Goal: Information Seeking & Learning: Learn about a topic

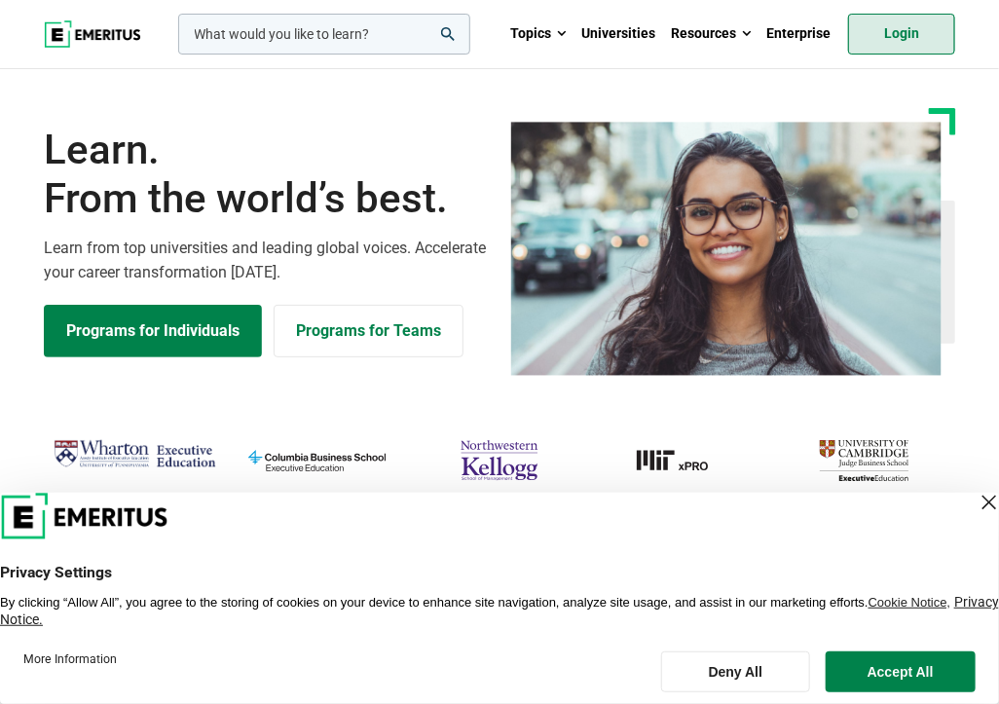
click at [880, 37] on link "Login" at bounding box center [901, 34] width 107 height 41
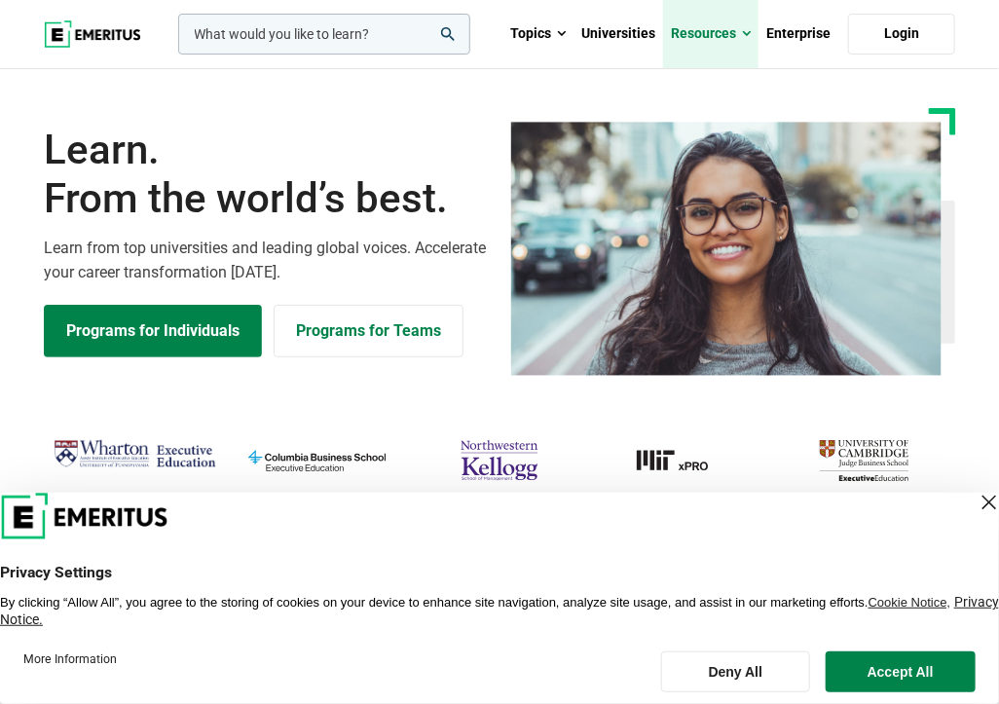
click at [703, 34] on link "Resources" at bounding box center [710, 34] width 95 height 68
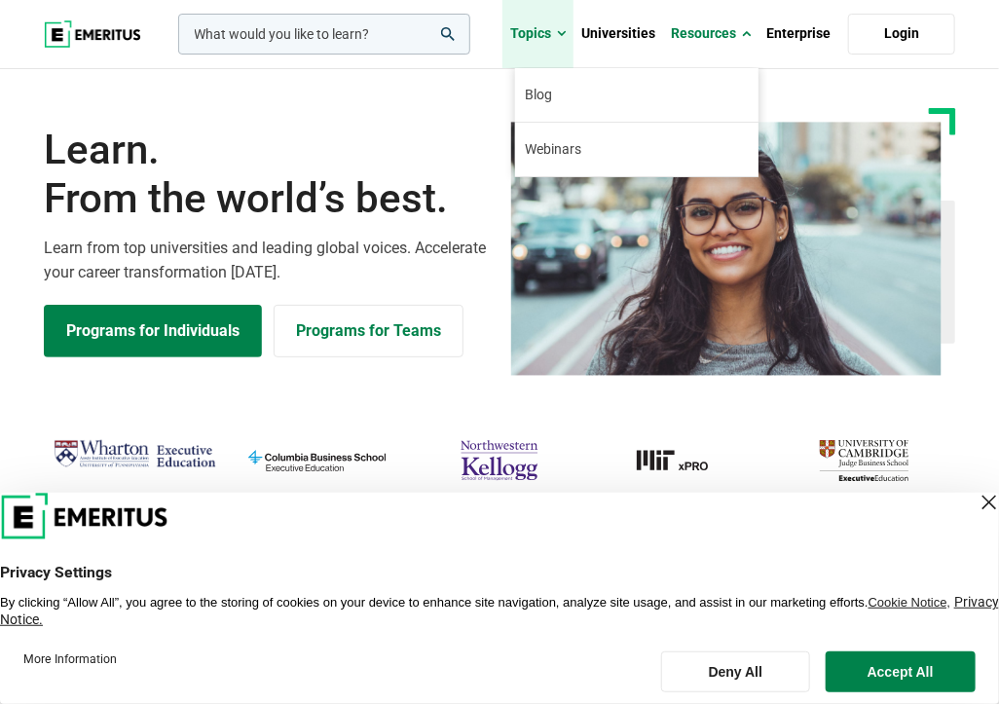
click at [553, 28] on link "Topics" at bounding box center [537, 34] width 71 height 68
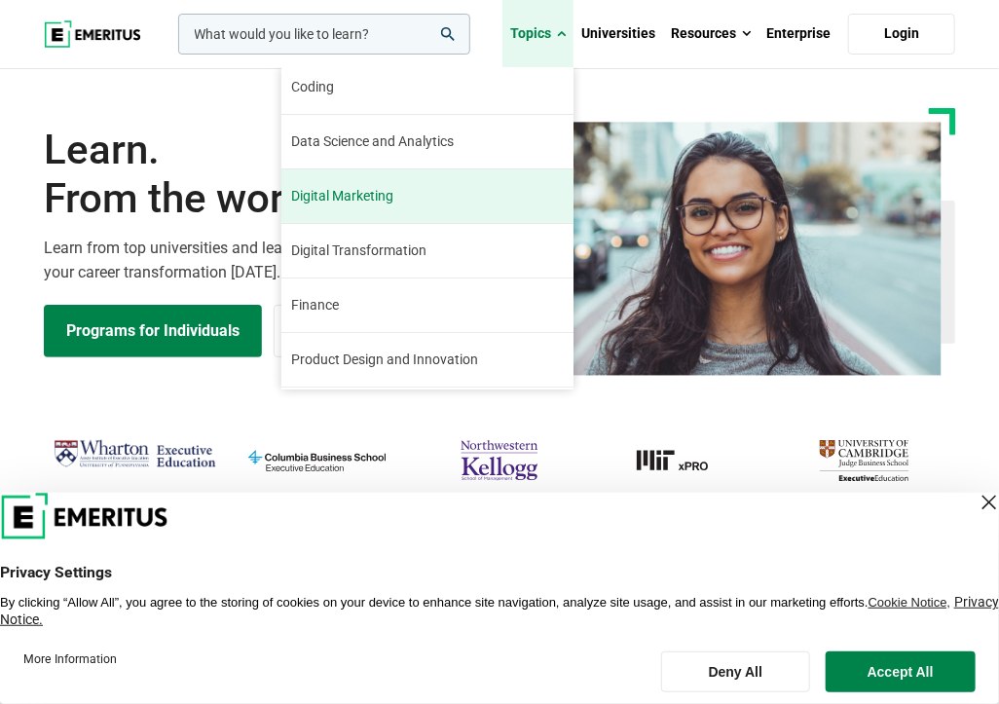
scroll to position [97, 0]
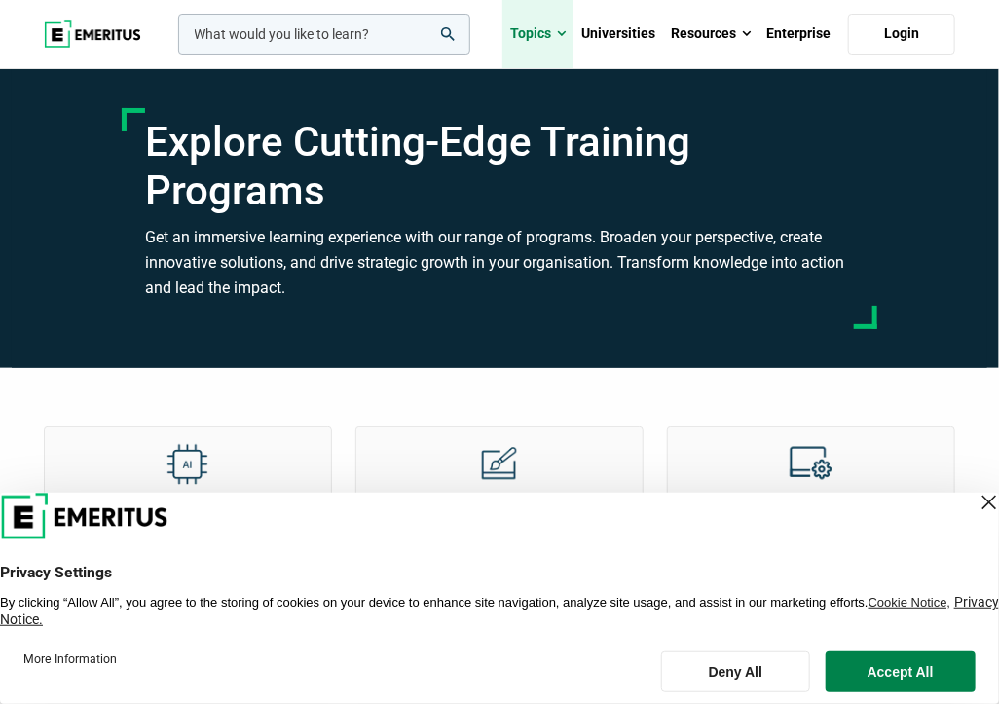
click at [562, 30] on span at bounding box center [561, 33] width 9 height 19
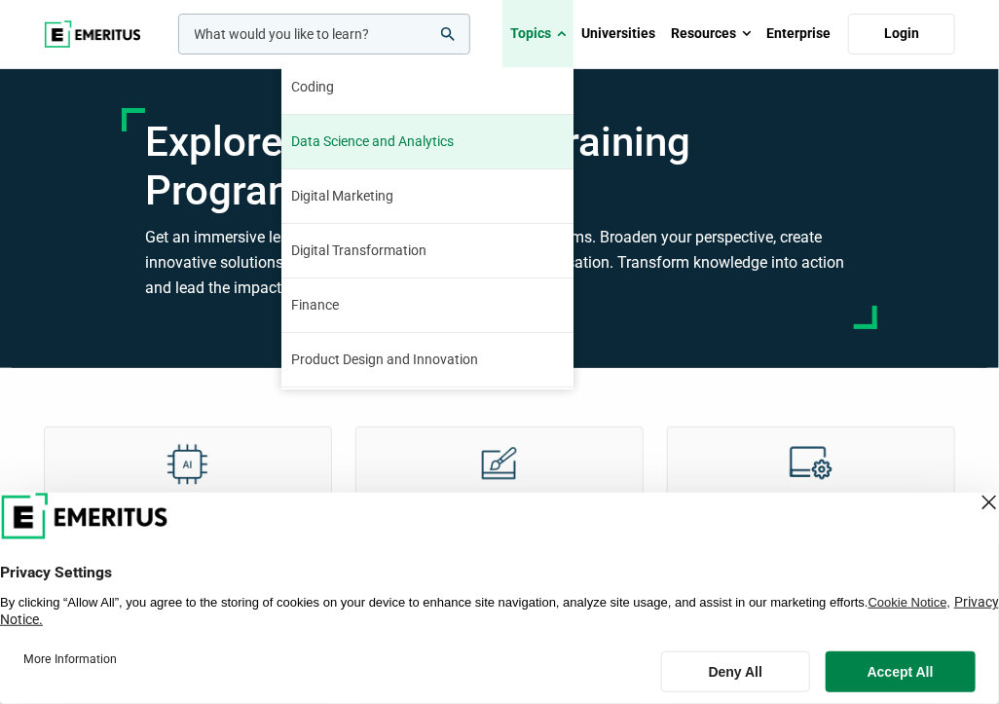
scroll to position [97, 0]
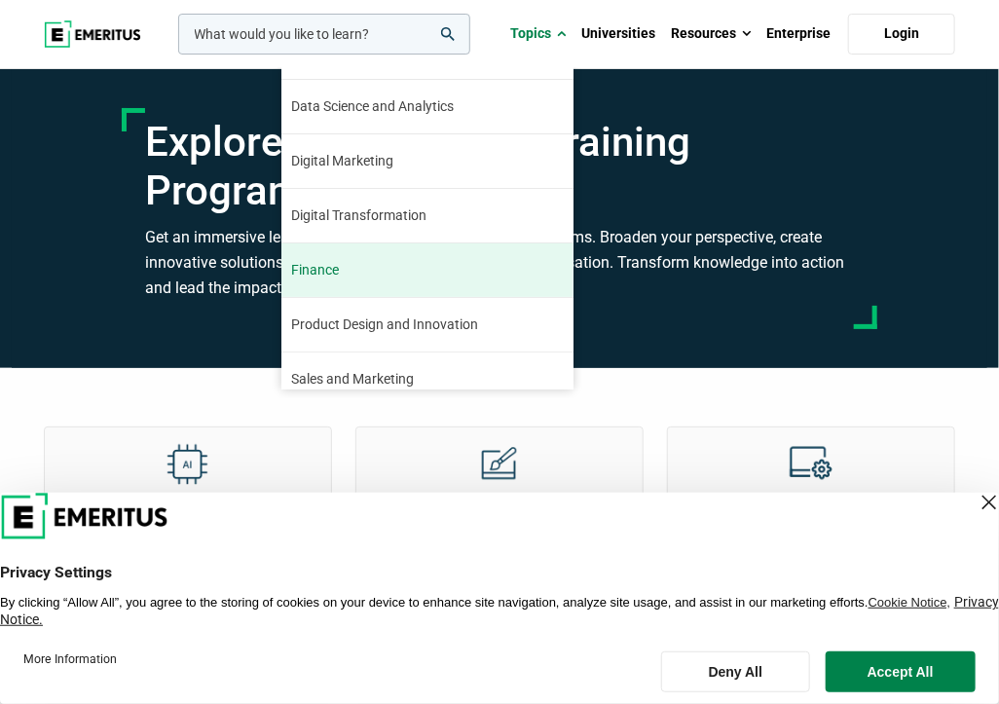
click at [363, 269] on link "Finance The finance industry has remained relatively stable through the turbule…" at bounding box center [427, 270] width 292 height 54
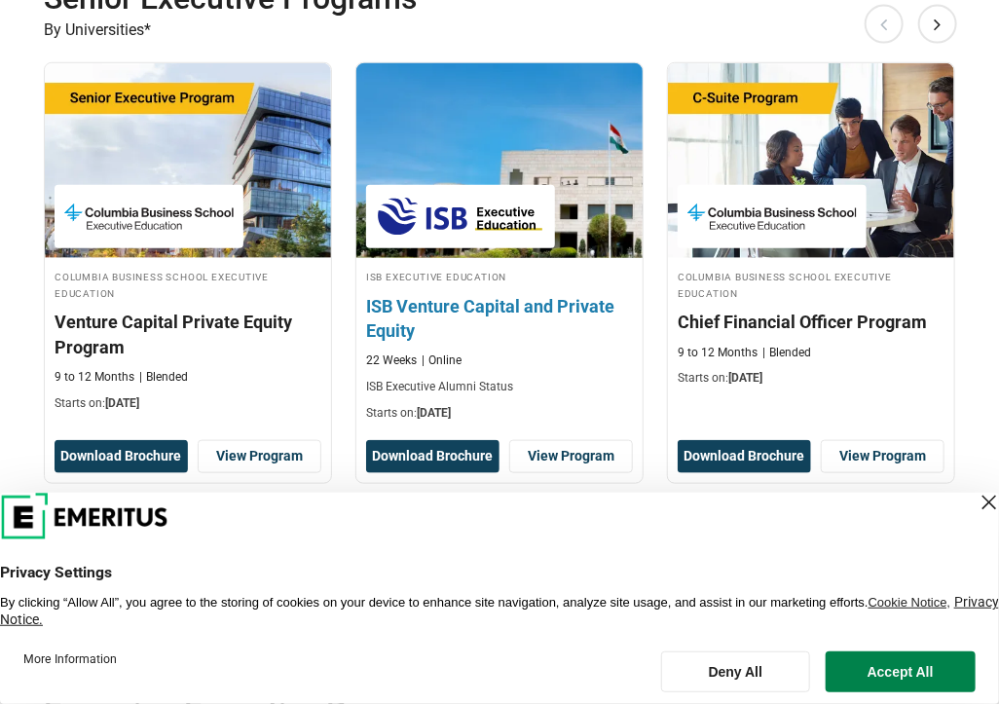
scroll to position [487, 0]
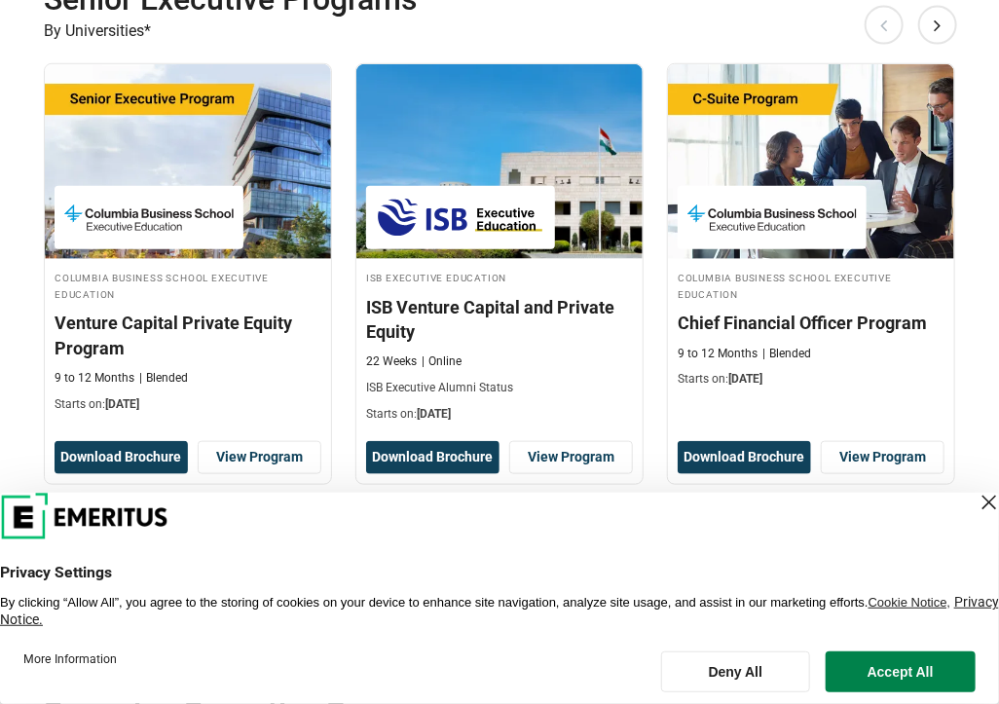
click at [549, 493] on header "Privacy Settings By clicking “Allow All”, you agree to the storing of cookies o…" at bounding box center [499, 560] width 999 height 135
click at [966, 665] on button "Accept All" at bounding box center [901, 671] width 150 height 41
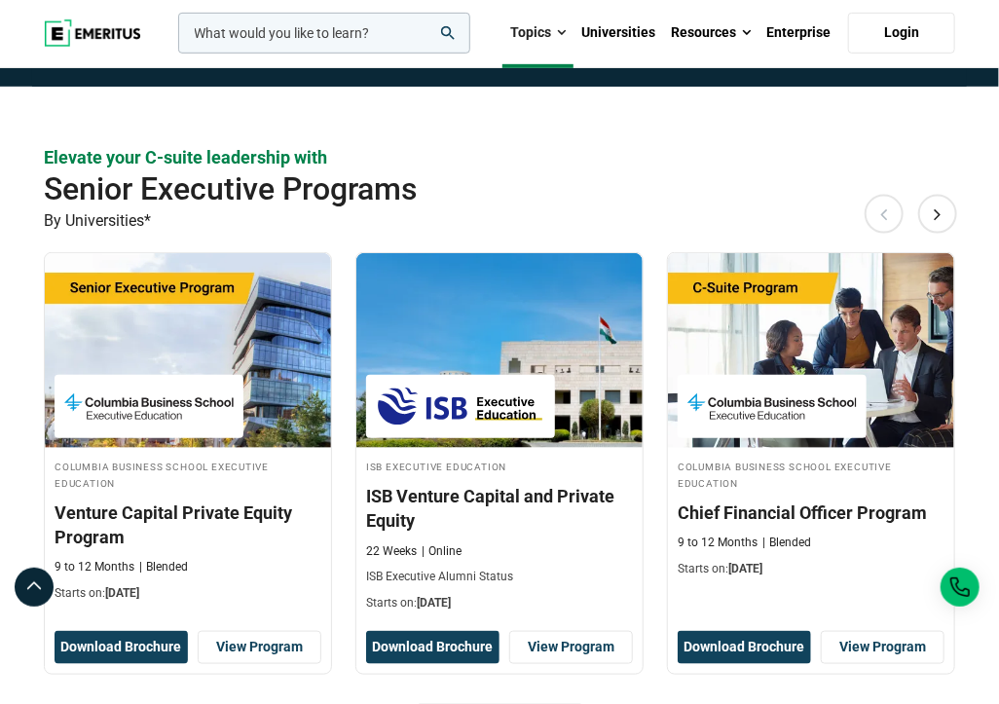
scroll to position [389, 0]
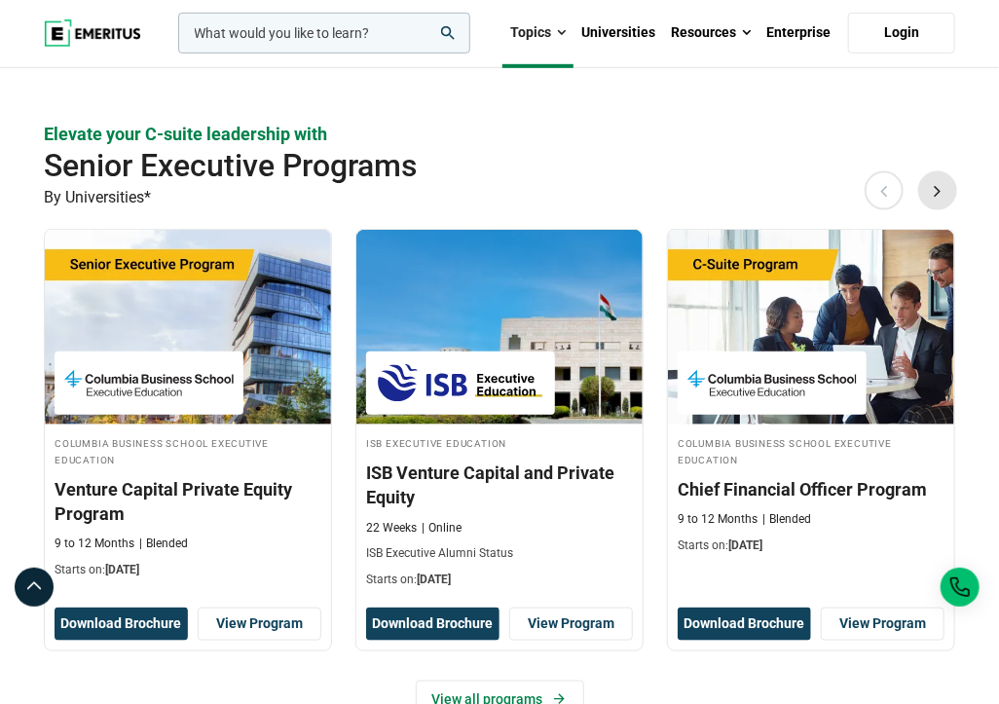
click at [939, 171] on button "Next" at bounding box center [937, 190] width 39 height 39
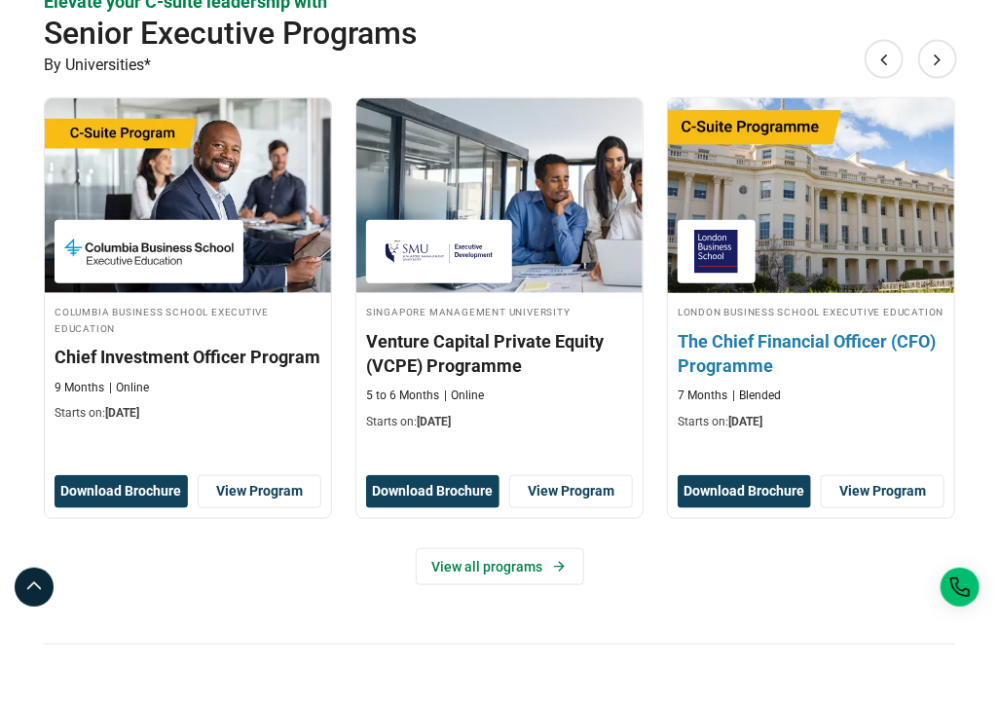
scroll to position [487, 0]
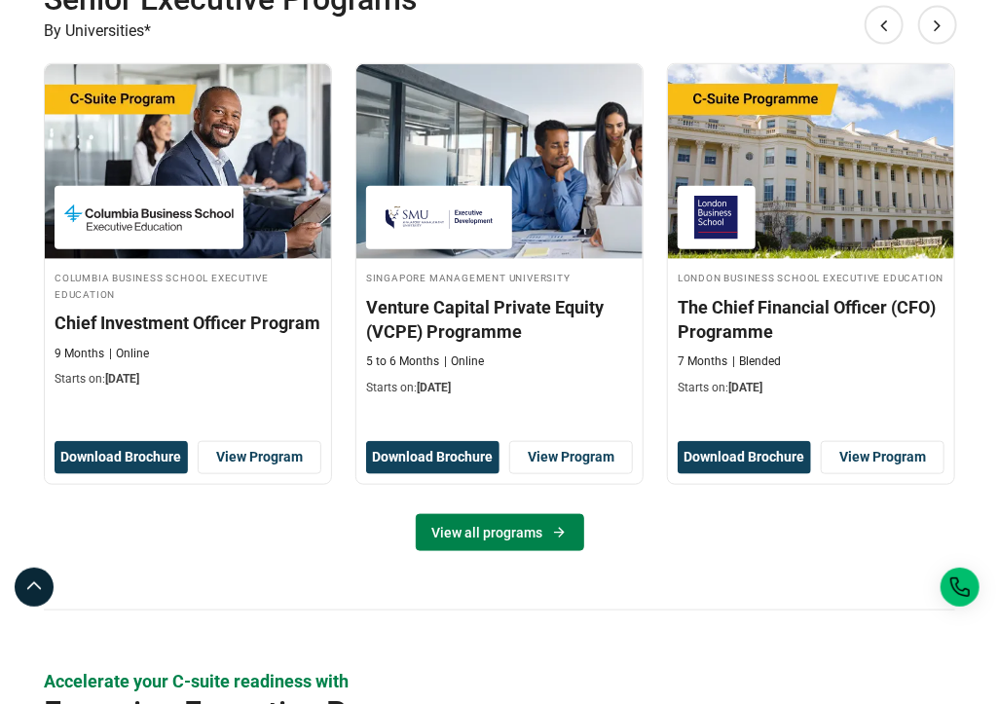
click at [532, 516] on link "View all programs" at bounding box center [500, 532] width 168 height 37
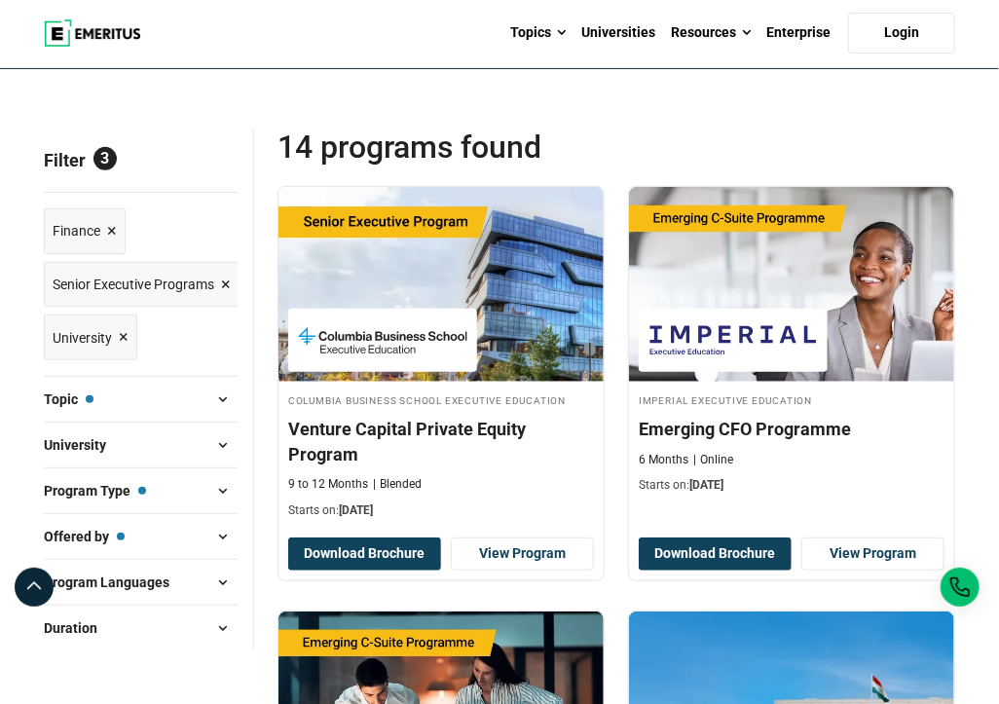
scroll to position [292, 0]
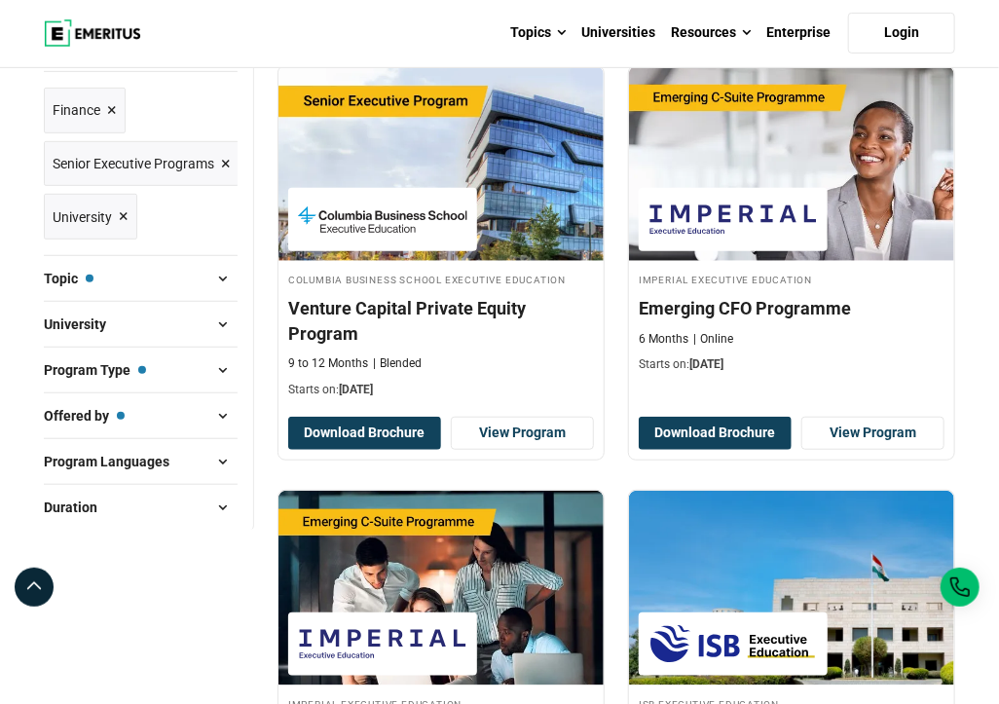
click at [182, 276] on button "Topic — Finance" at bounding box center [141, 278] width 194 height 29
click at [218, 368] on span at bounding box center [222, 369] width 29 height 29
click at [222, 365] on span at bounding box center [222, 369] width 29 height 29
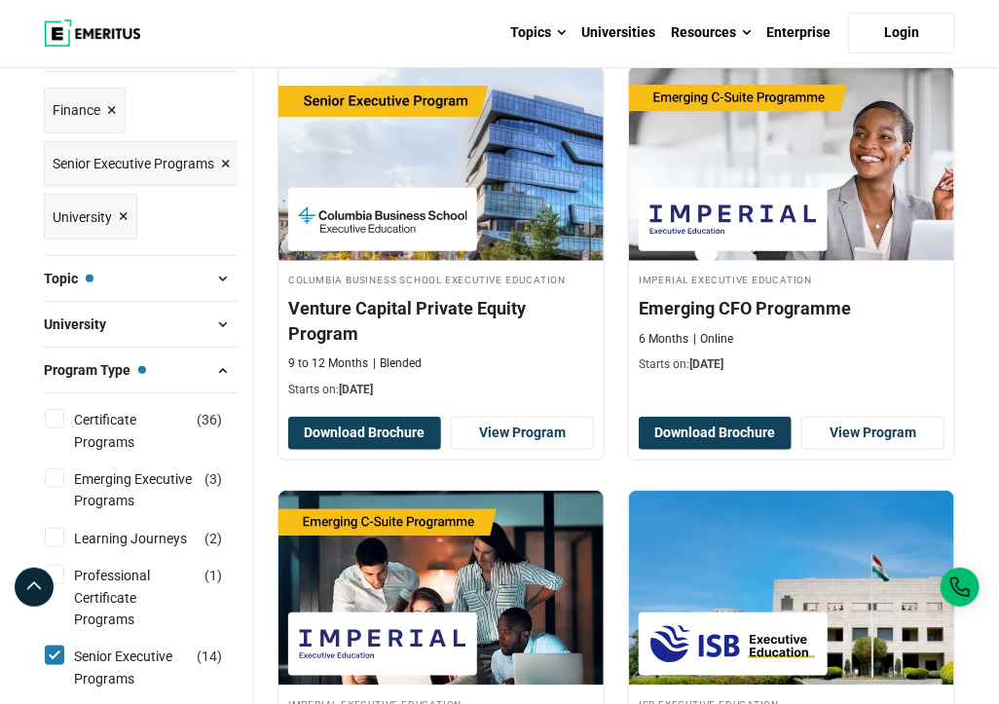
click at [222, 365] on span at bounding box center [222, 369] width 29 height 29
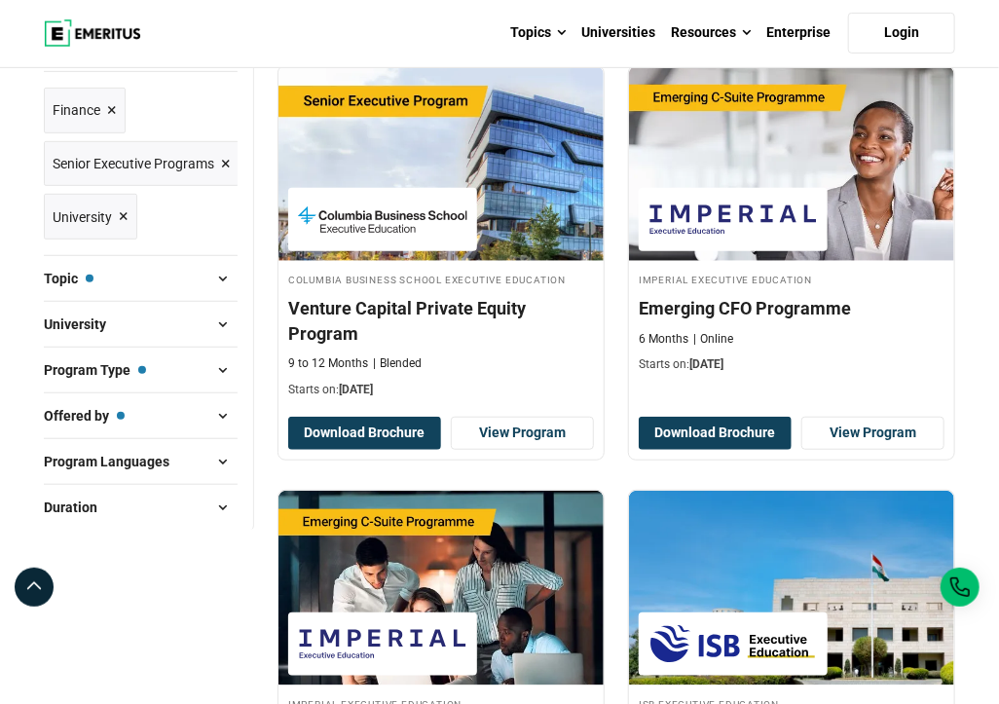
click at [222, 365] on span at bounding box center [222, 369] width 29 height 29
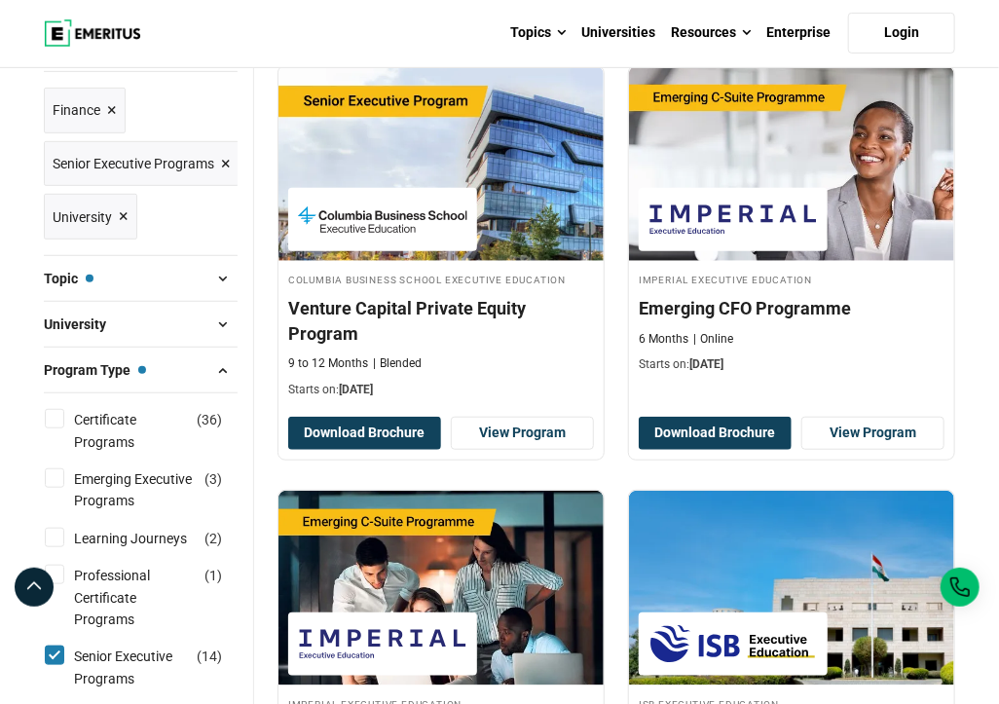
click at [222, 365] on span at bounding box center [222, 369] width 29 height 29
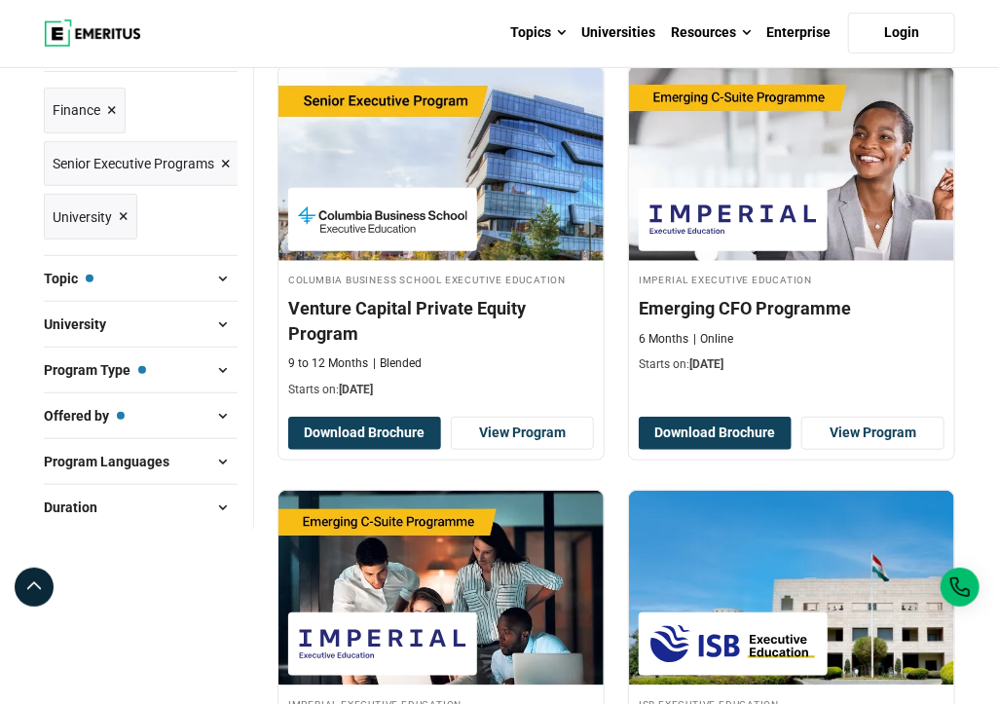
click at [222, 363] on span at bounding box center [222, 369] width 29 height 29
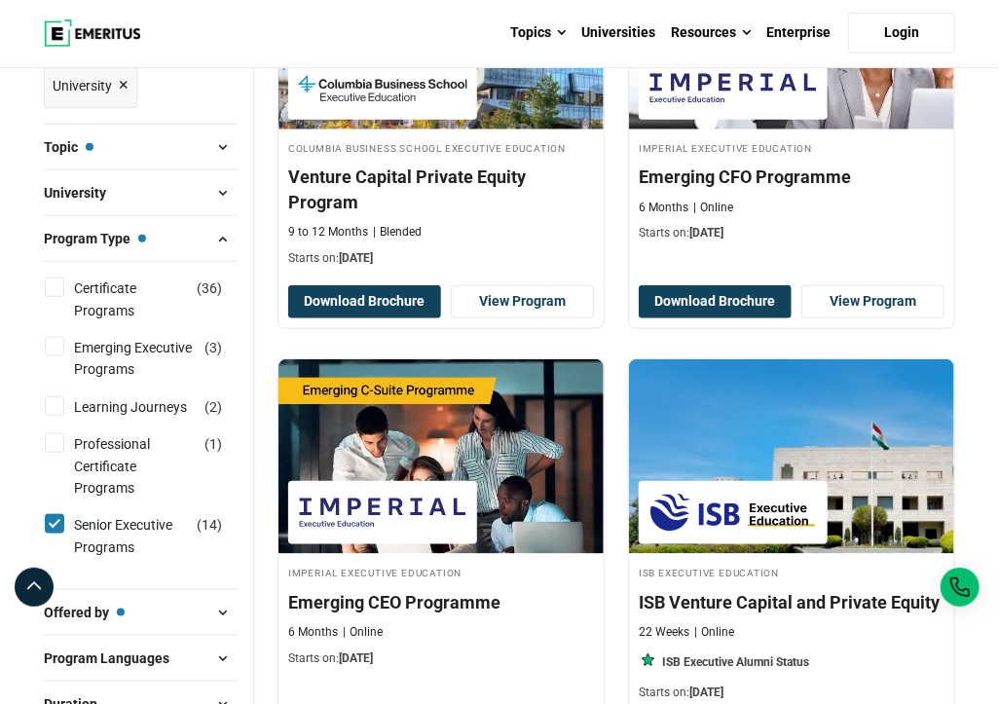
scroll to position [389, 0]
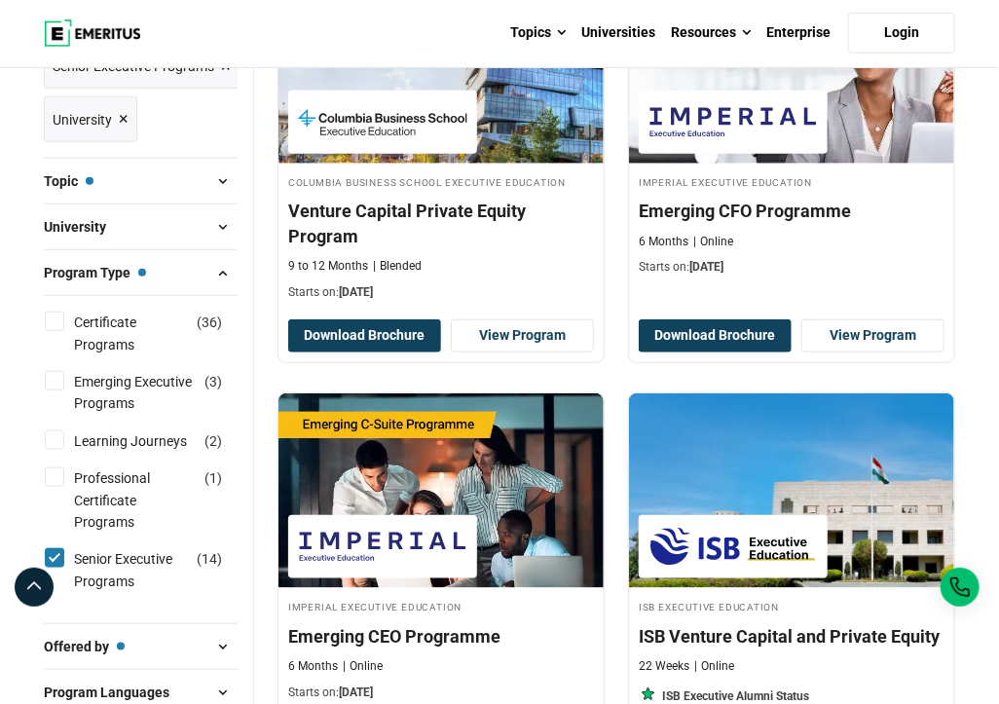
click at [211, 284] on span at bounding box center [222, 272] width 29 height 29
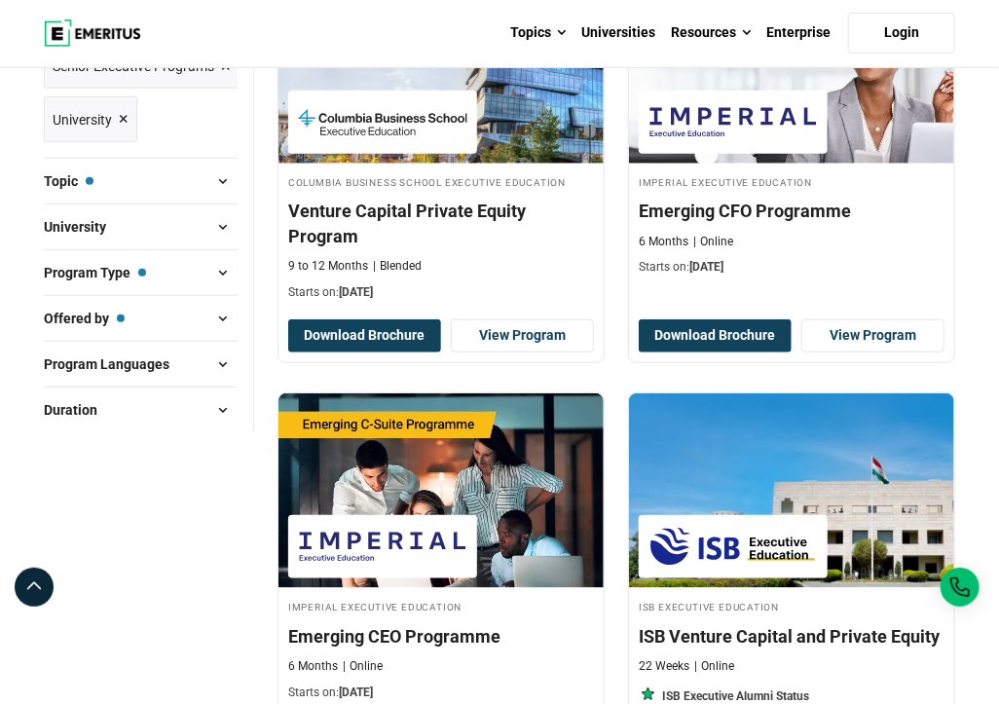
click at [207, 400] on button "Duration" at bounding box center [141, 409] width 194 height 29
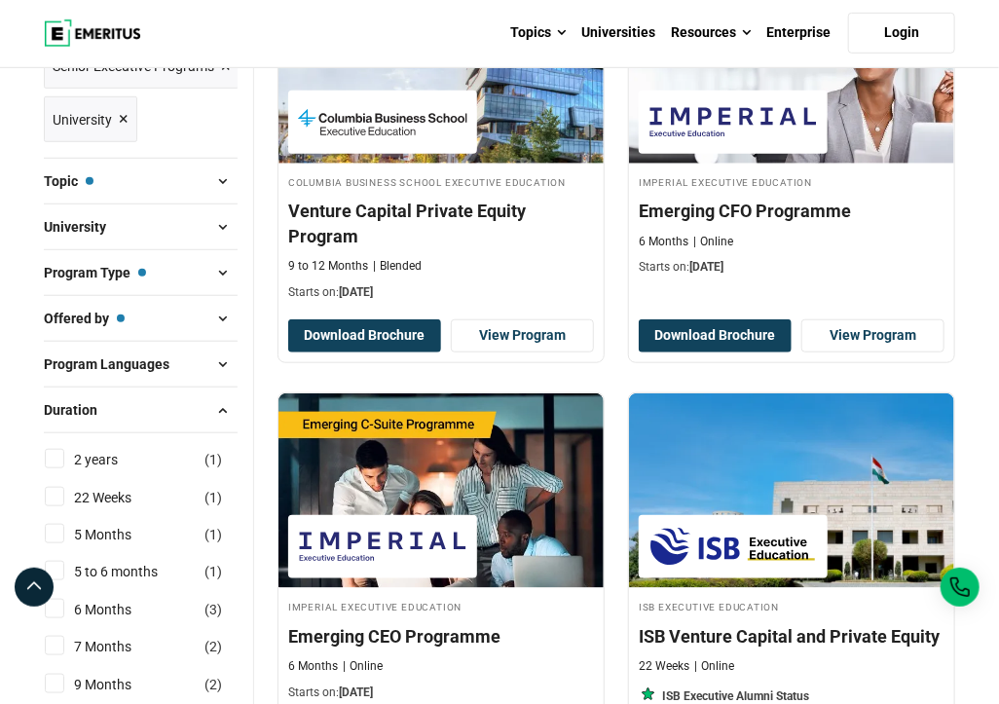
click at [212, 406] on span at bounding box center [222, 409] width 29 height 29
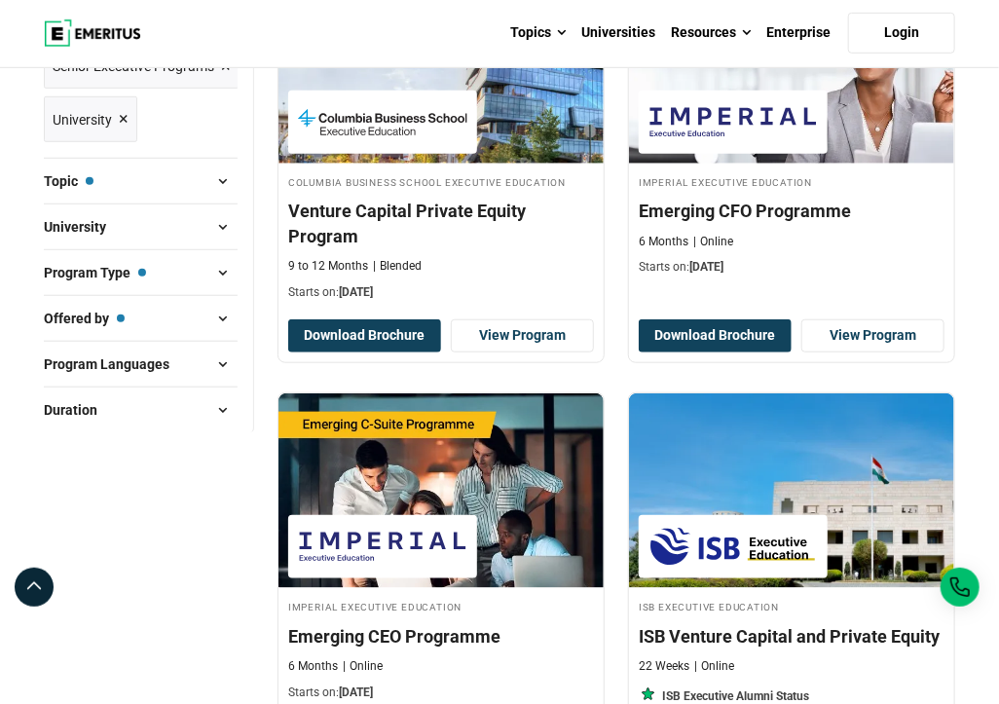
click at [218, 373] on span at bounding box center [222, 364] width 29 height 29
click at [214, 333] on div "Offered by — University University ( 14 )" at bounding box center [141, 318] width 194 height 46
click at [216, 315] on span at bounding box center [222, 318] width 29 height 29
click at [222, 315] on span at bounding box center [222, 318] width 29 height 29
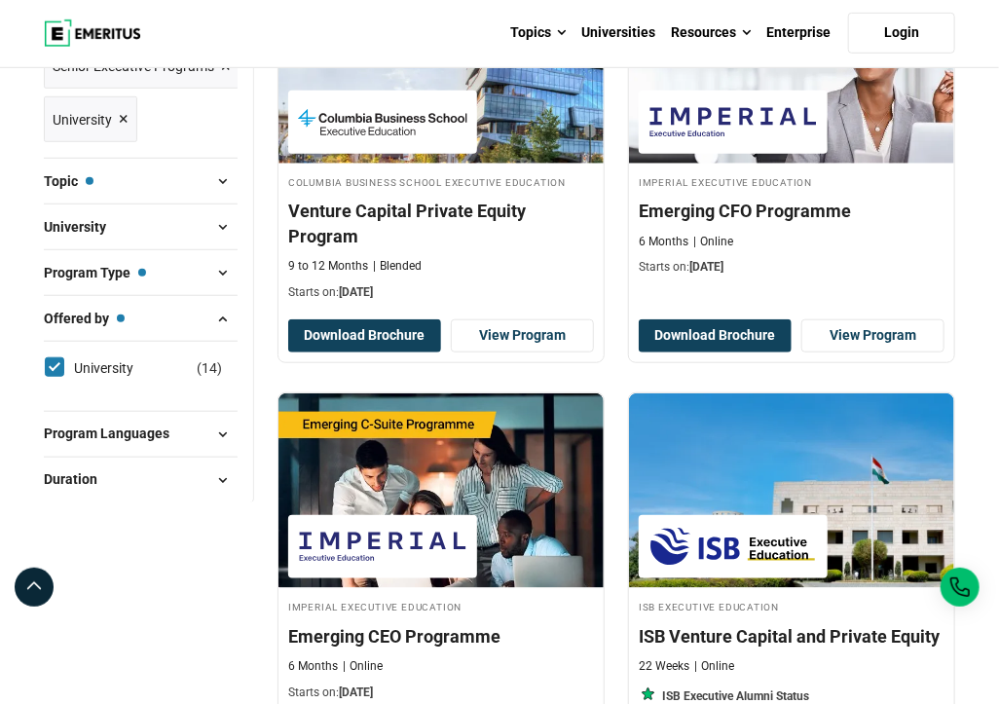
click at [222, 315] on span at bounding box center [222, 318] width 29 height 29
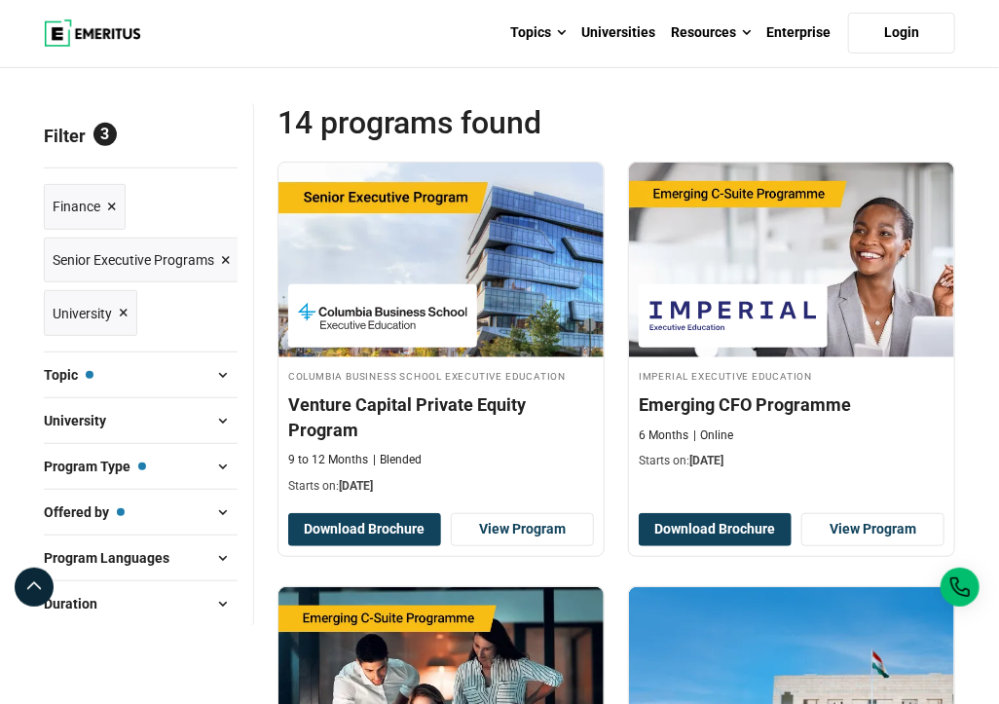
scroll to position [195, 0]
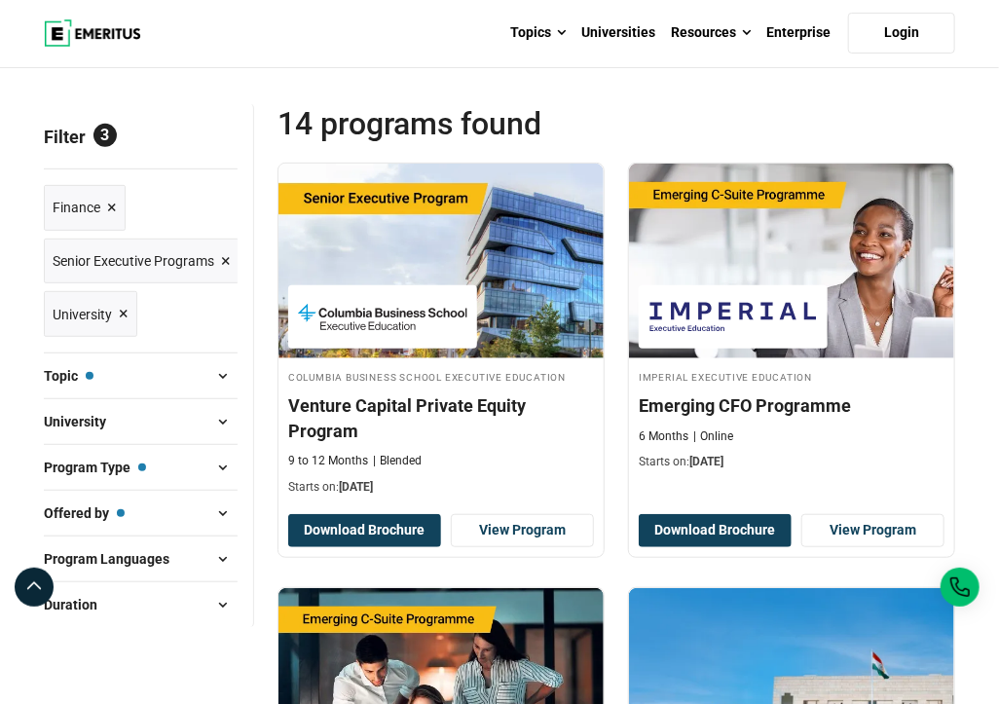
click at [130, 320] on link "University ×" at bounding box center [90, 314] width 93 height 46
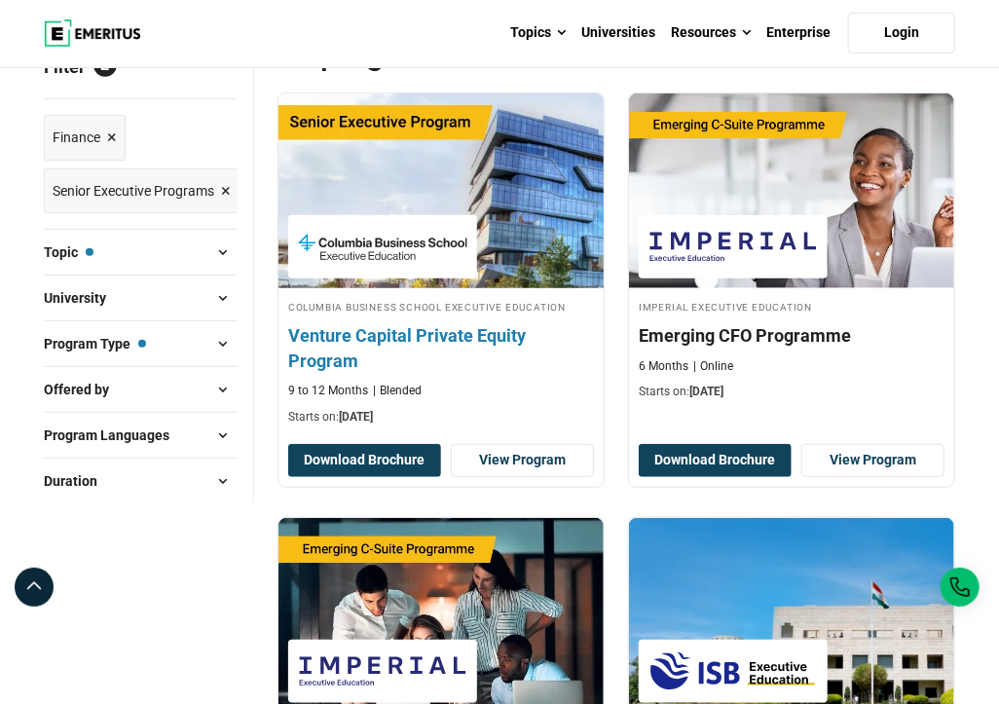
scroll to position [292, 0]
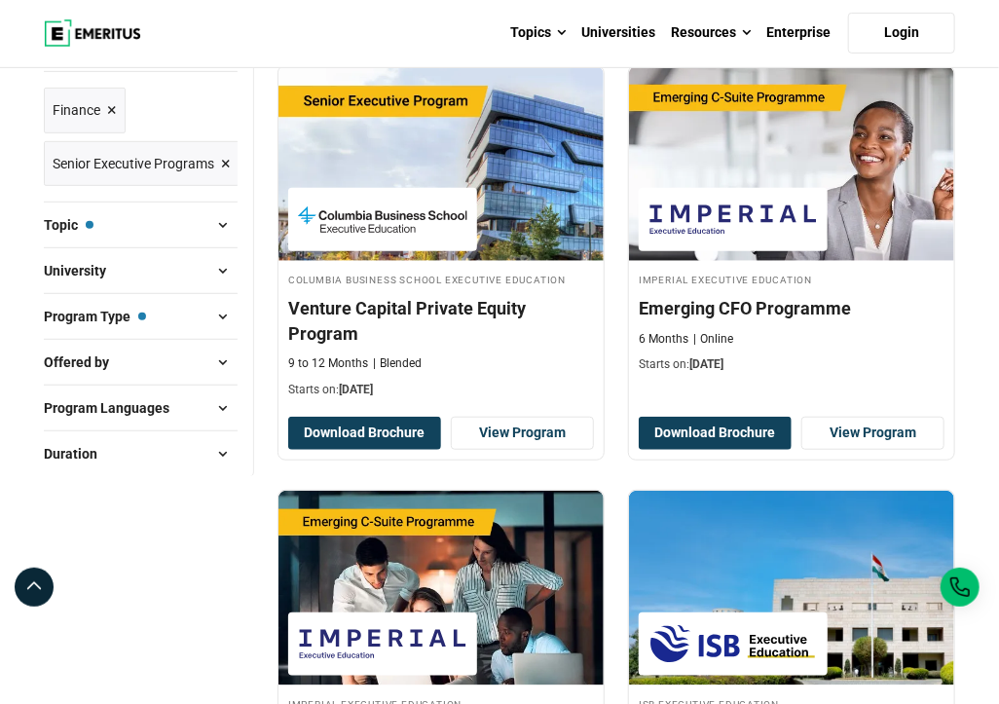
click at [227, 270] on span at bounding box center [222, 270] width 29 height 29
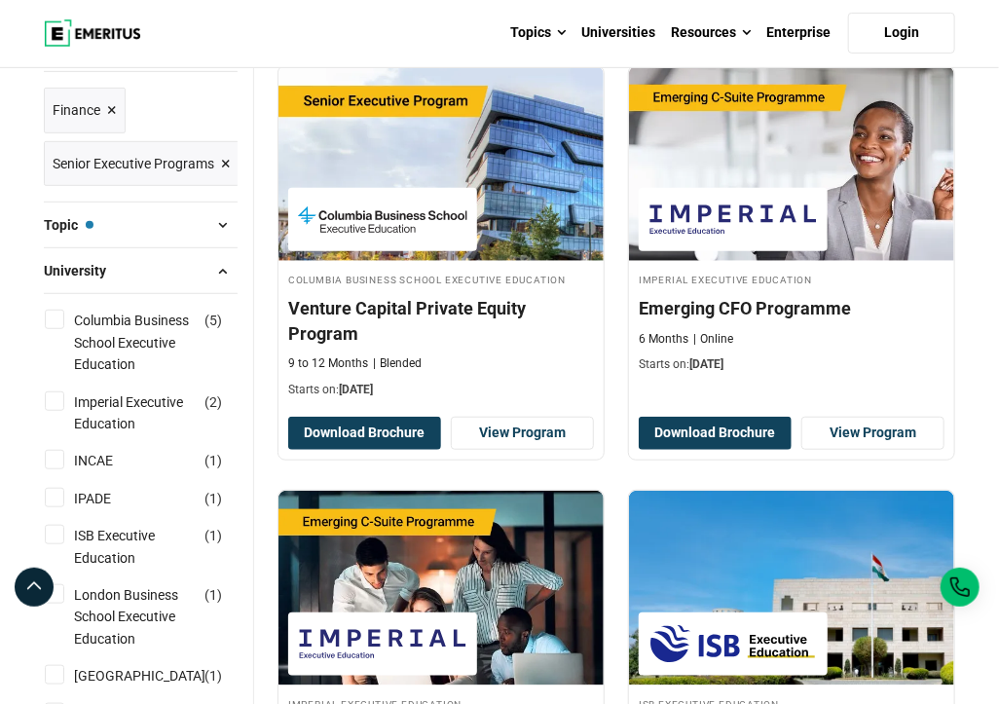
click at [227, 268] on span at bounding box center [222, 270] width 29 height 29
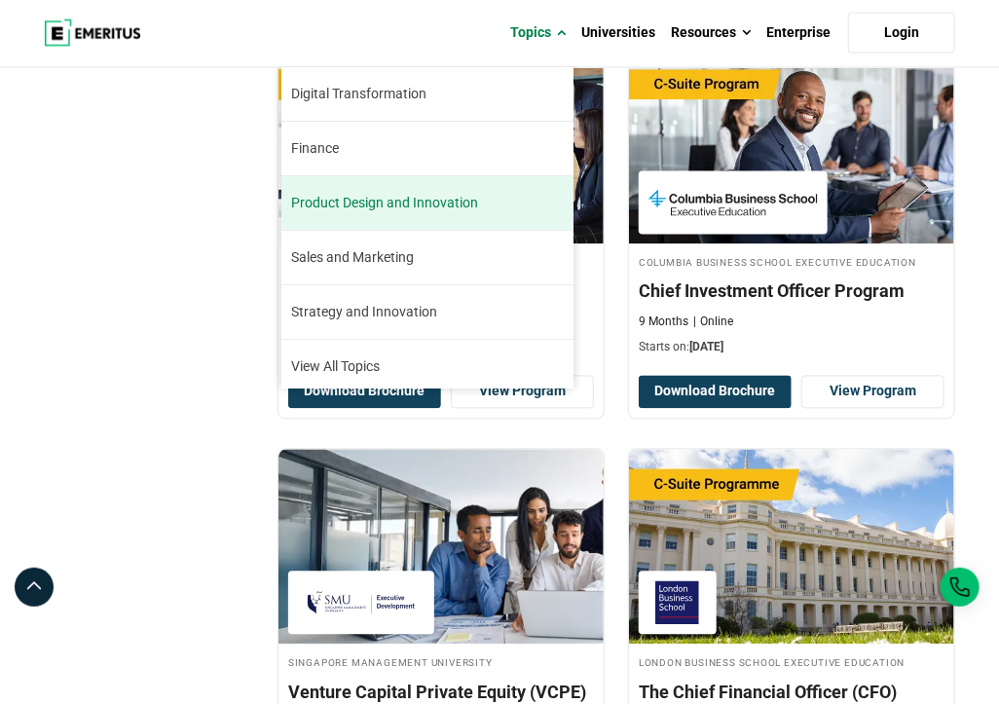
scroll to position [221, 0]
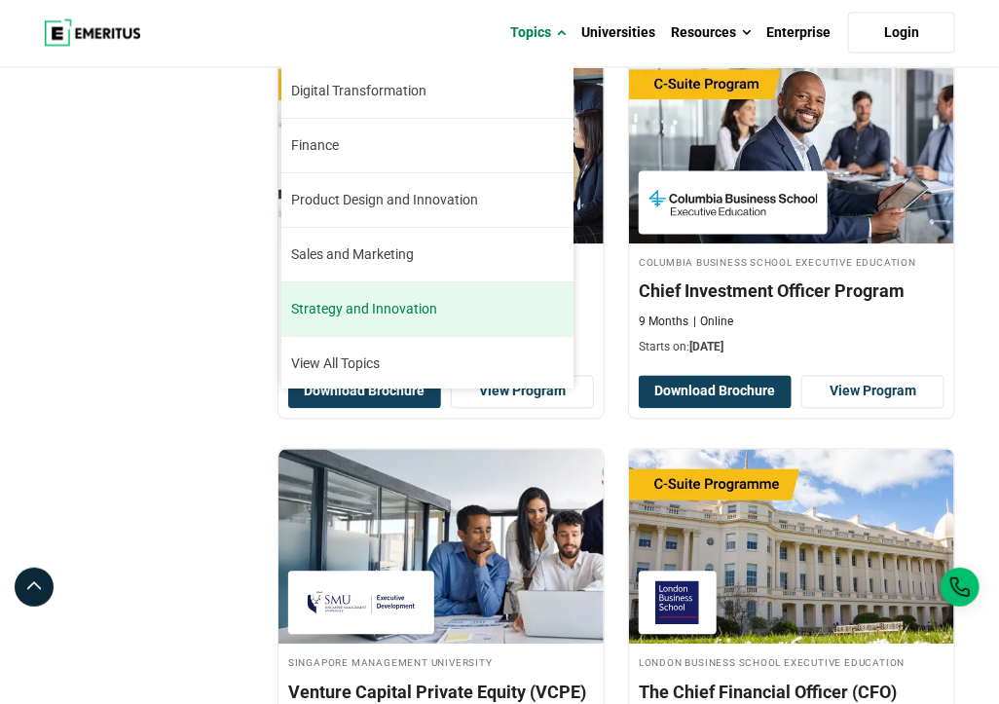
click at [360, 304] on span "Strategy and Innovation" at bounding box center [364, 309] width 146 height 20
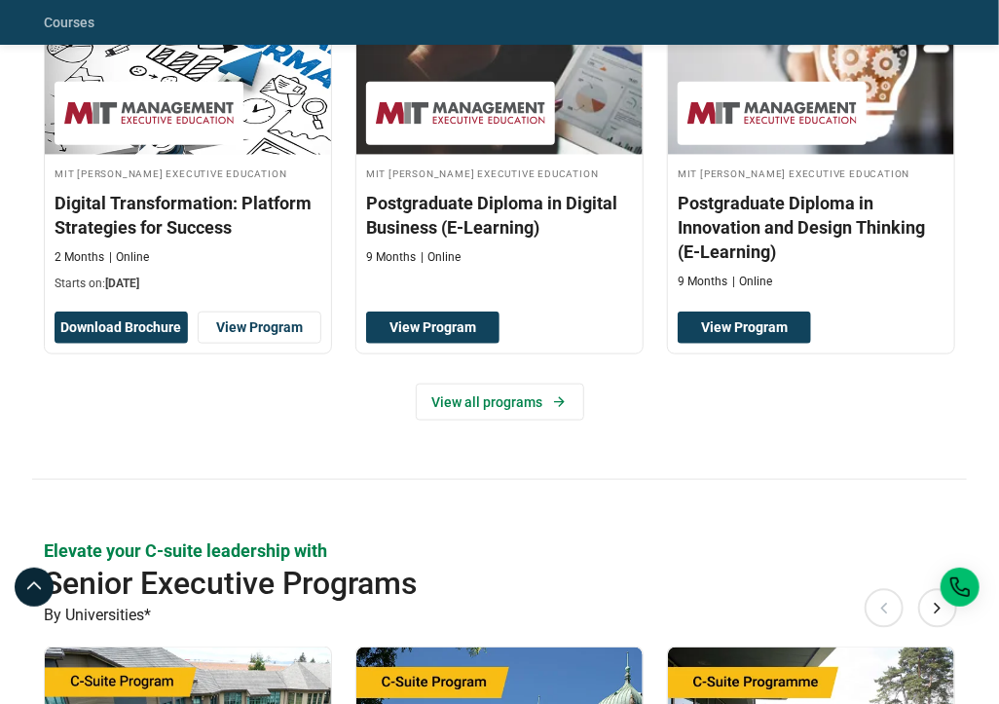
scroll to position [584, 0]
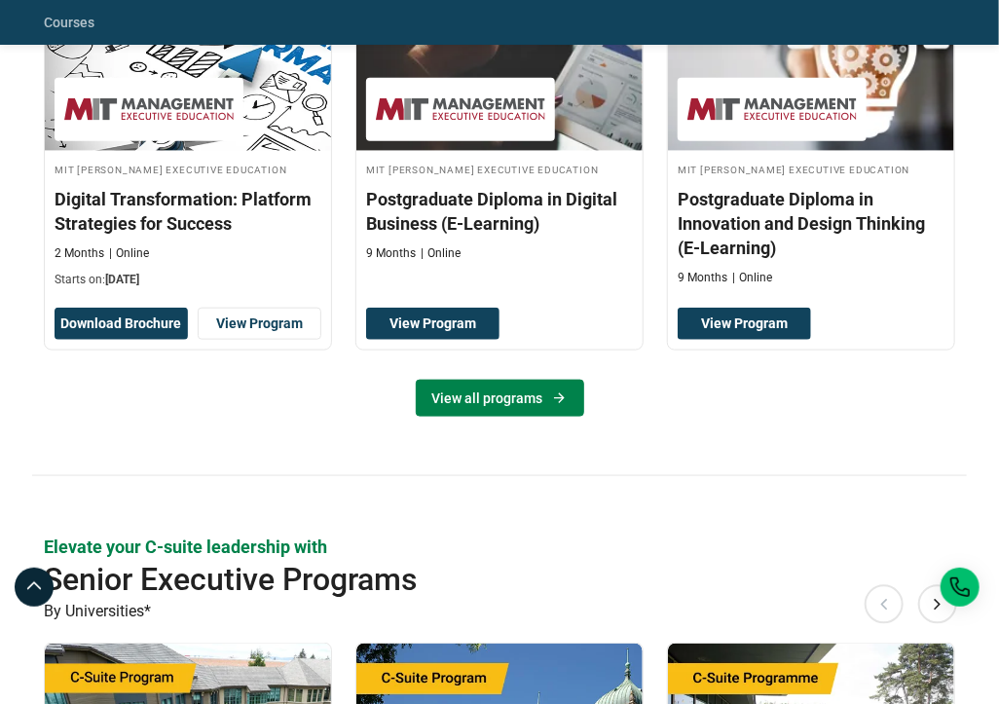
click at [485, 387] on link "View all programs" at bounding box center [500, 398] width 168 height 37
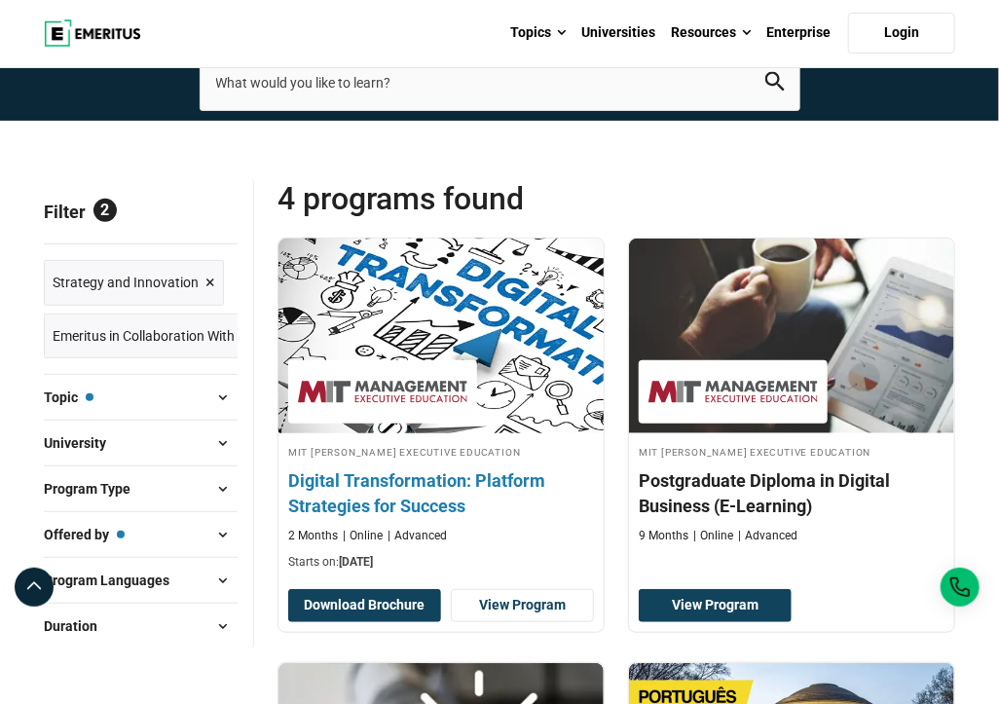
scroll to position [389, 0]
